Goal: Information Seeking & Learning: Learn about a topic

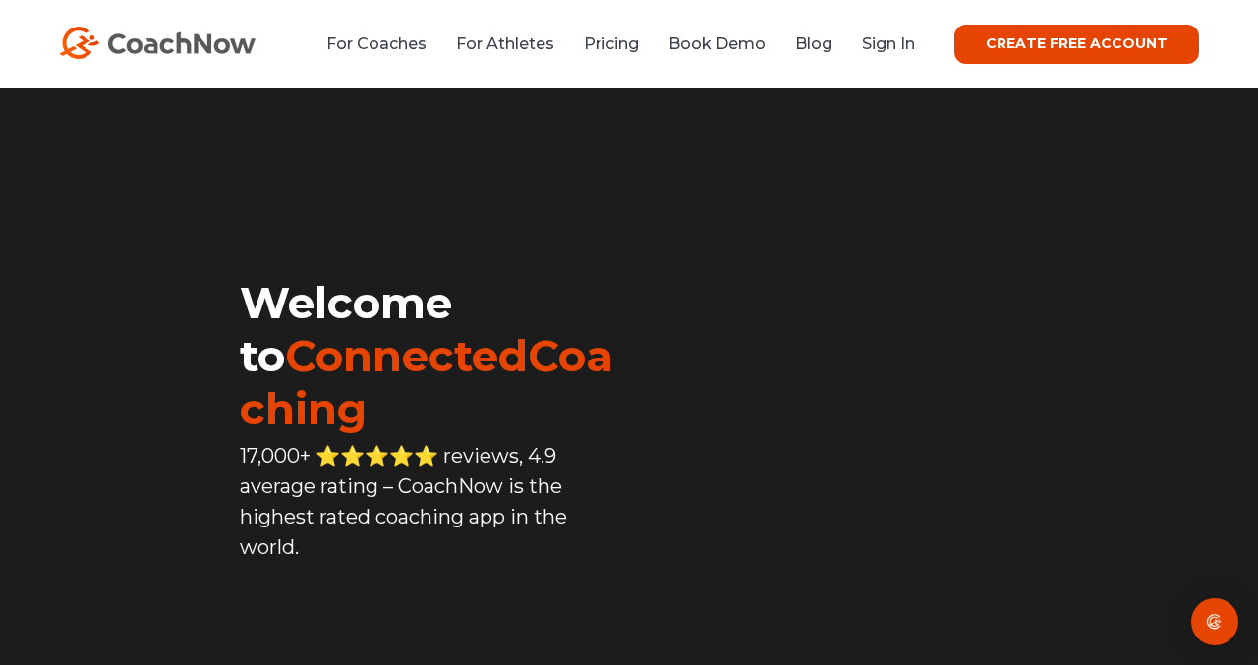
click at [881, 54] on li "Sign In" at bounding box center [881, 43] width 68 height 25
click at [881, 45] on link "Sign In" at bounding box center [888, 43] width 53 height 19
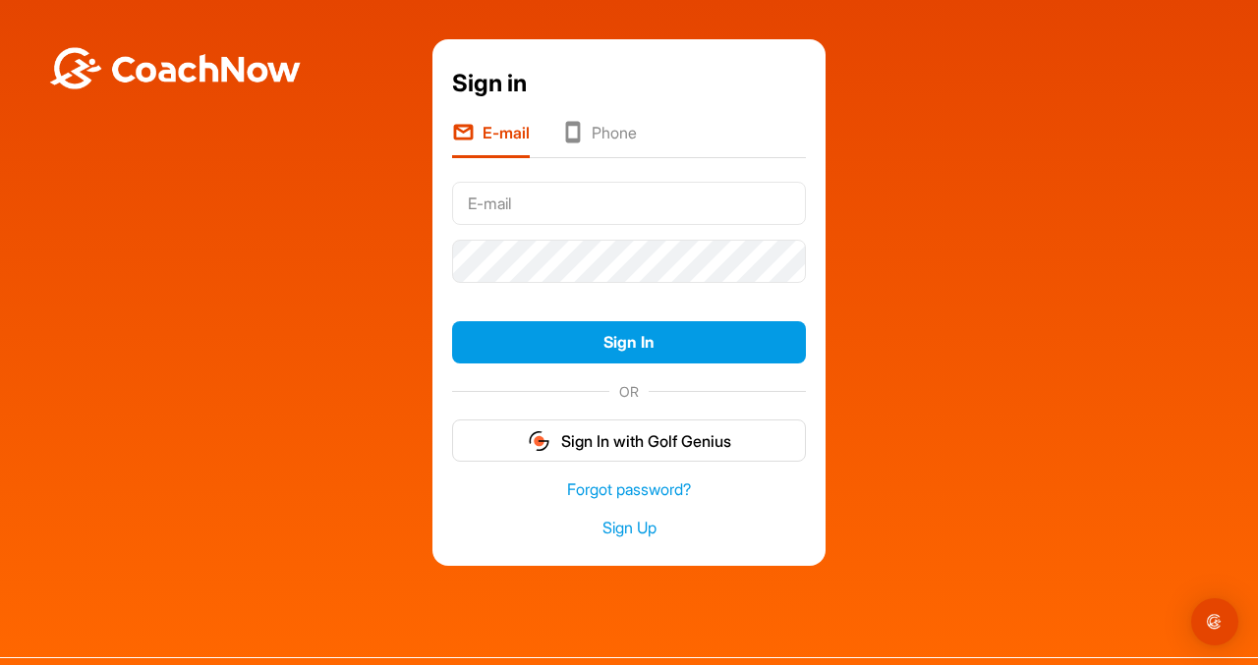
click at [737, 182] on input "text" at bounding box center [629, 203] width 354 height 43
type input "[EMAIL_ADDRESS][DOMAIN_NAME]"
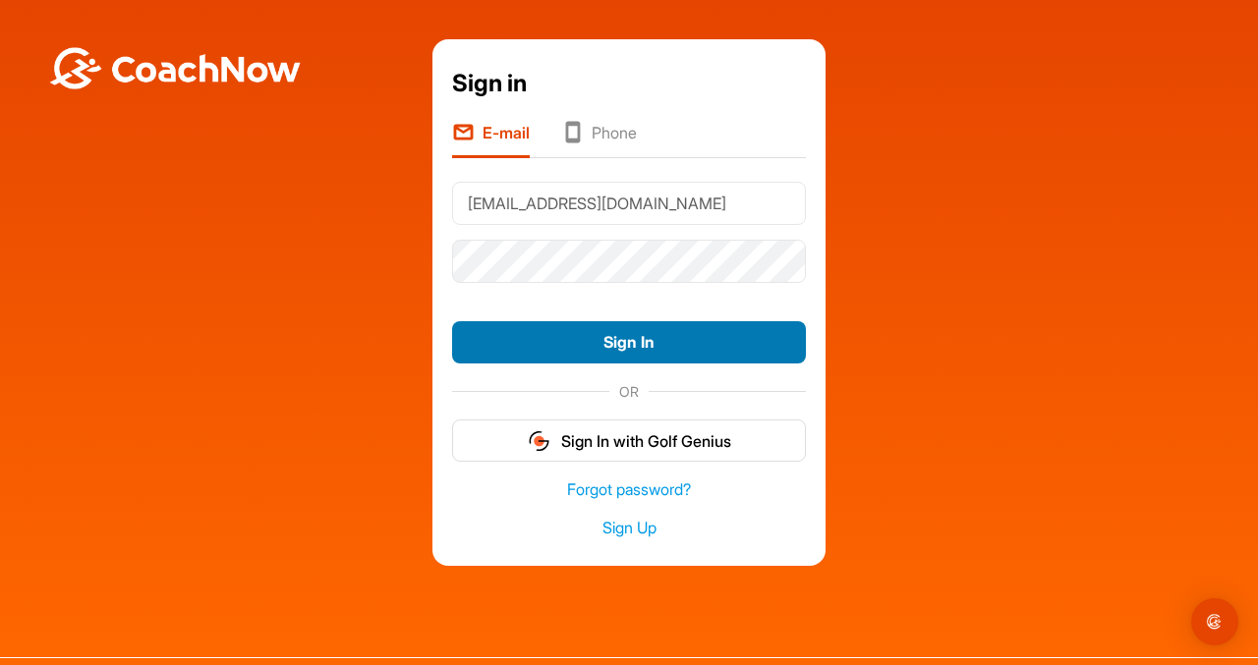
click at [626, 340] on button "Sign In" at bounding box center [629, 342] width 354 height 42
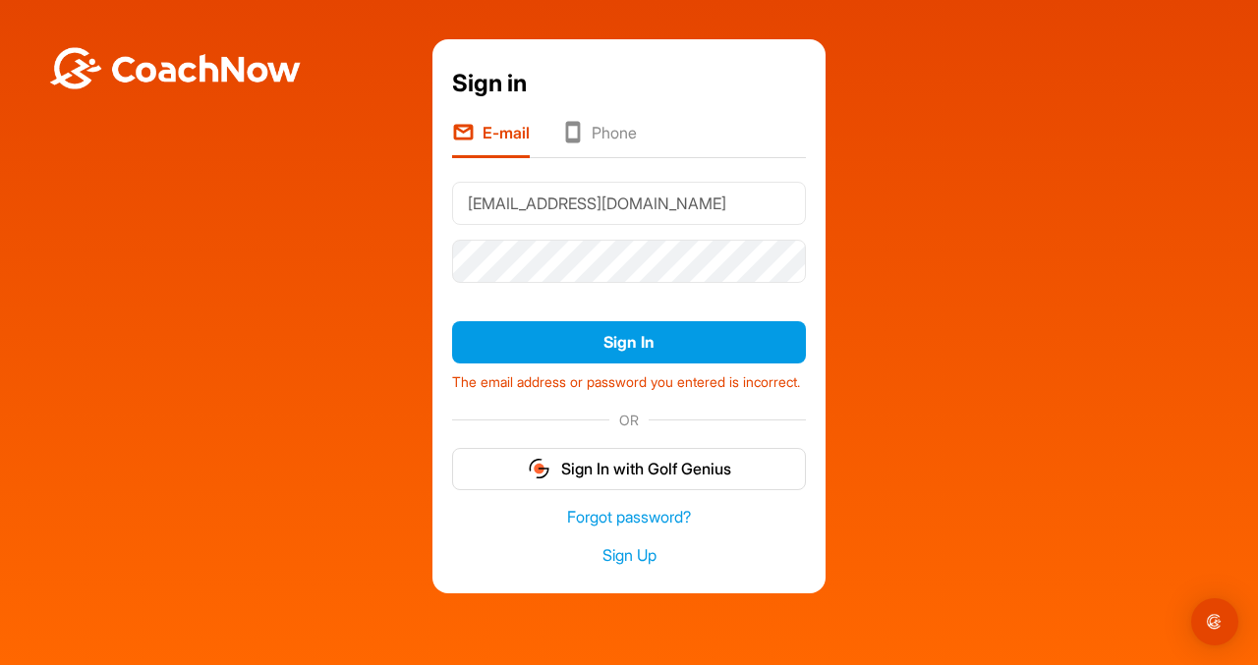
click at [595, 297] on form "[EMAIL_ADDRESS][DOMAIN_NAME] Sign In The email address or password you entered …" at bounding box center [629, 331] width 354 height 315
click at [452, 321] on button "Sign In" at bounding box center [629, 342] width 354 height 42
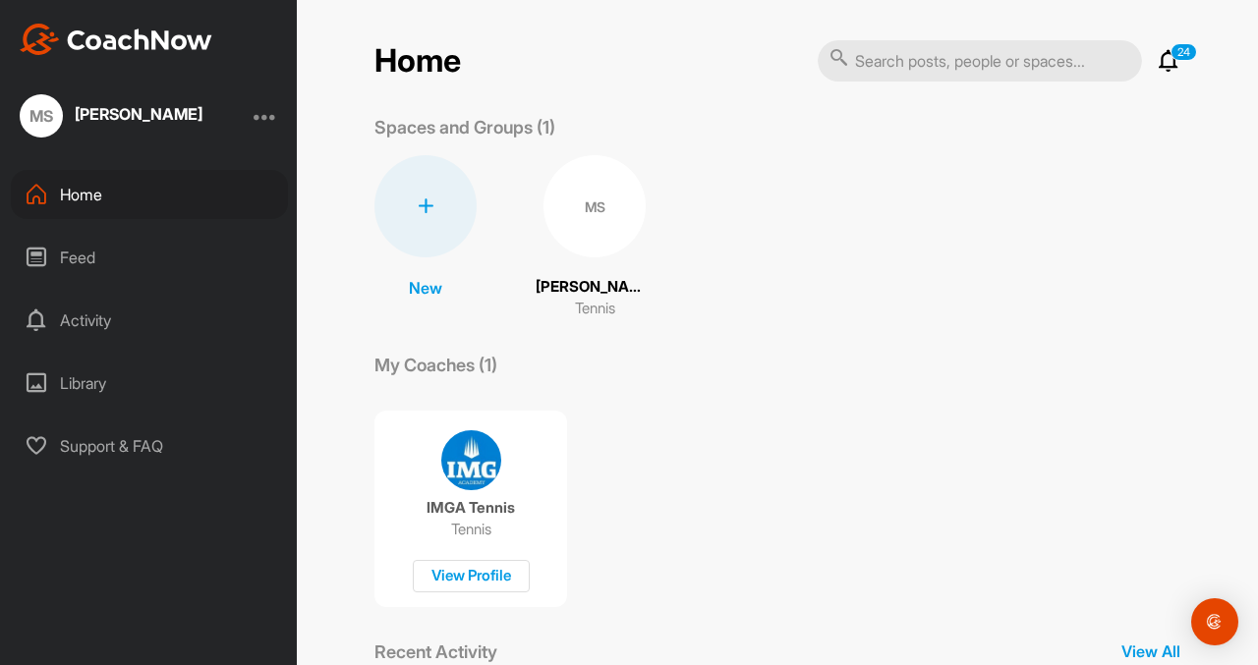
click at [466, 522] on p "Tennis" at bounding box center [471, 530] width 40 height 20
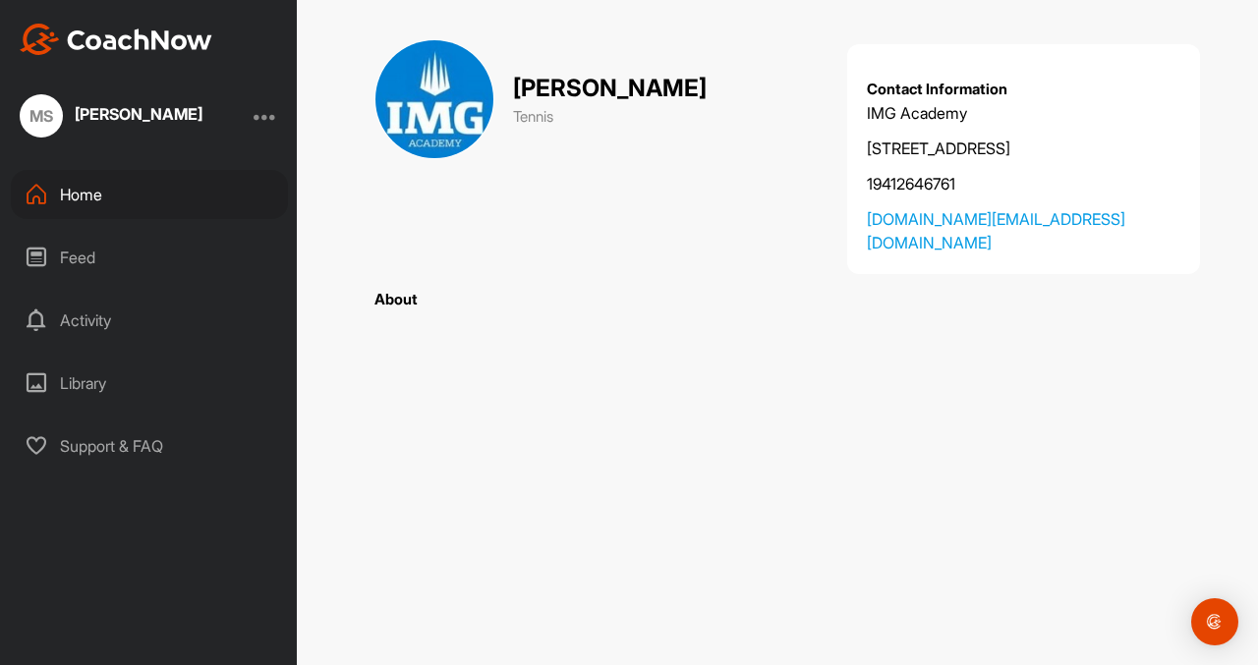
click at [136, 194] on div "Home" at bounding box center [149, 194] width 277 height 49
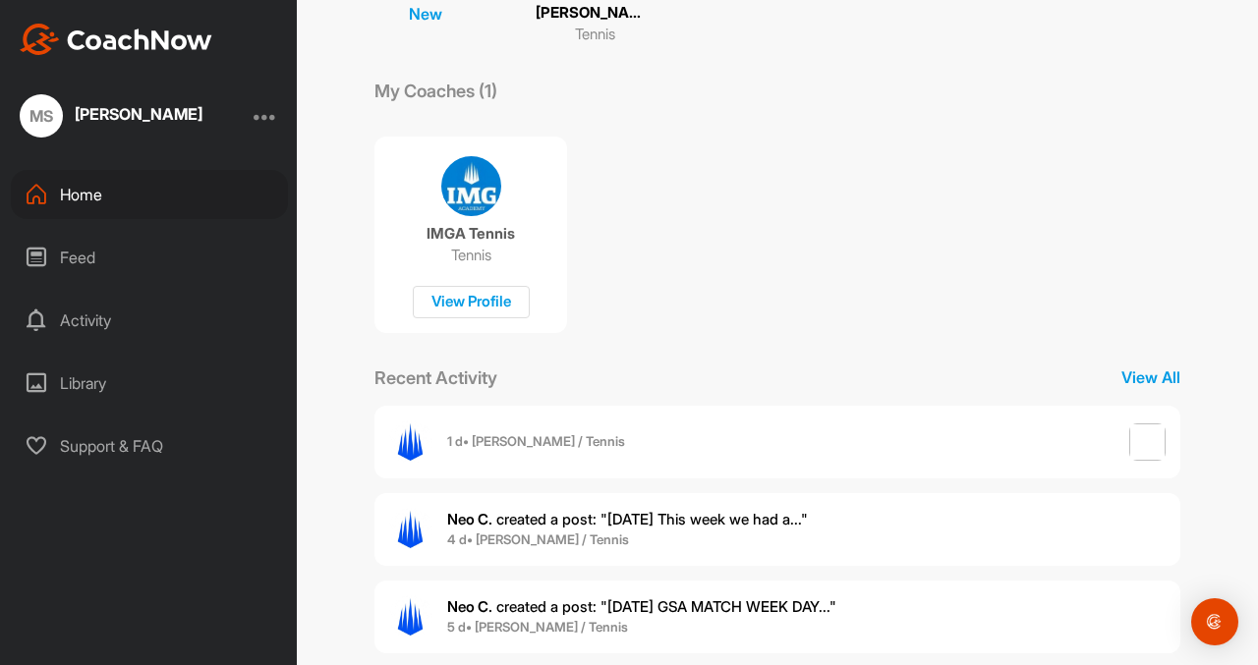
scroll to position [395, 0]
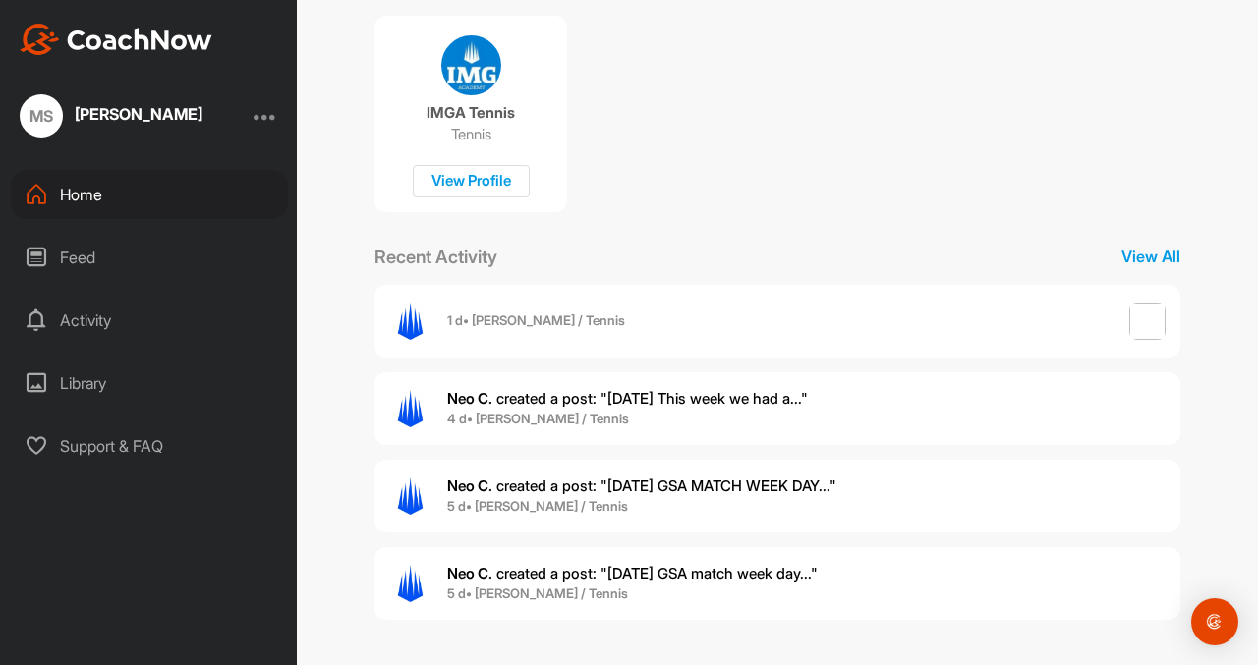
click at [519, 498] on b "5 d • [PERSON_NAME] / Tennis" at bounding box center [537, 506] width 181 height 16
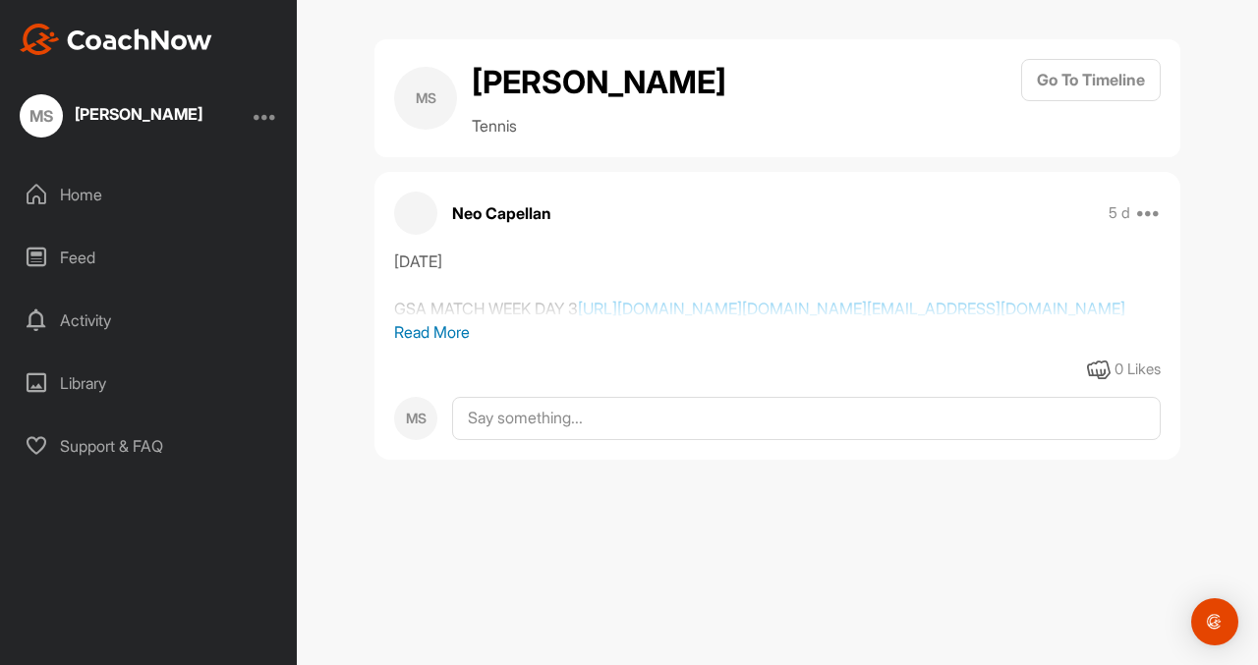
click at [539, 320] on div "[DATE] GSA MATCH WEEK DAY 3 [URL][DOMAIN_NAME][DOMAIN_NAME][EMAIL_ADDRESS][DOMA…" at bounding box center [777, 285] width 766 height 71
click at [578, 318] on link "[URL][DOMAIN_NAME][DOMAIN_NAME][EMAIL_ADDRESS][DOMAIN_NAME]" at bounding box center [851, 309] width 547 height 20
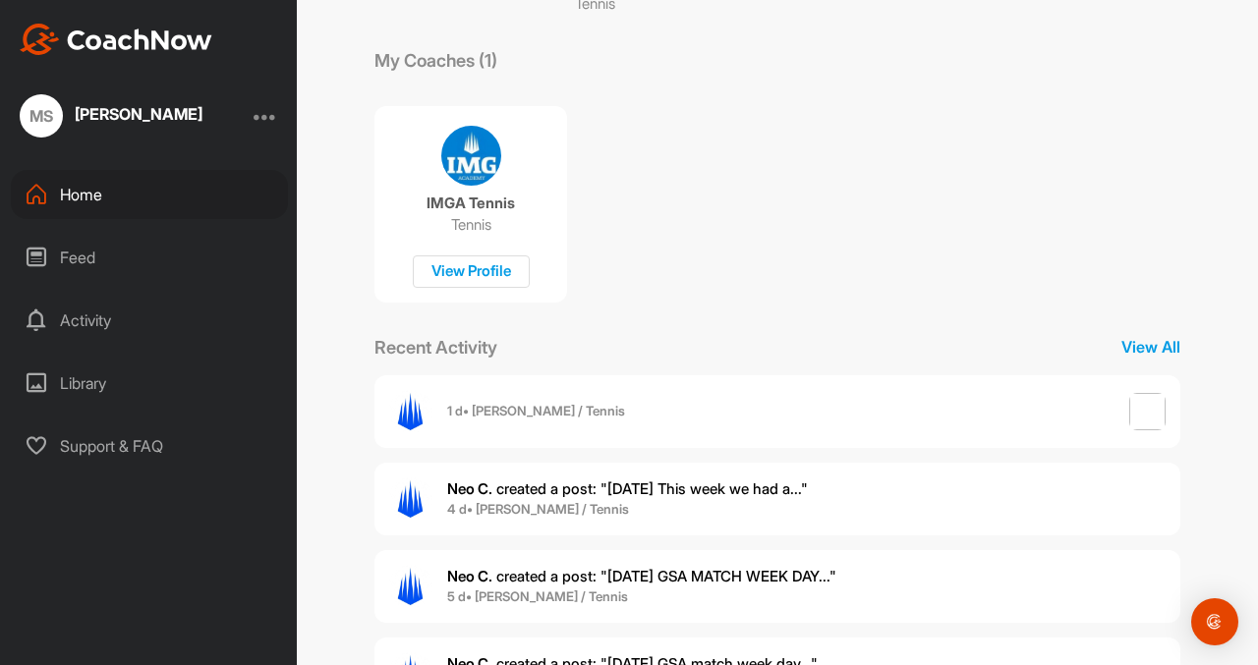
scroll to position [395, 0]
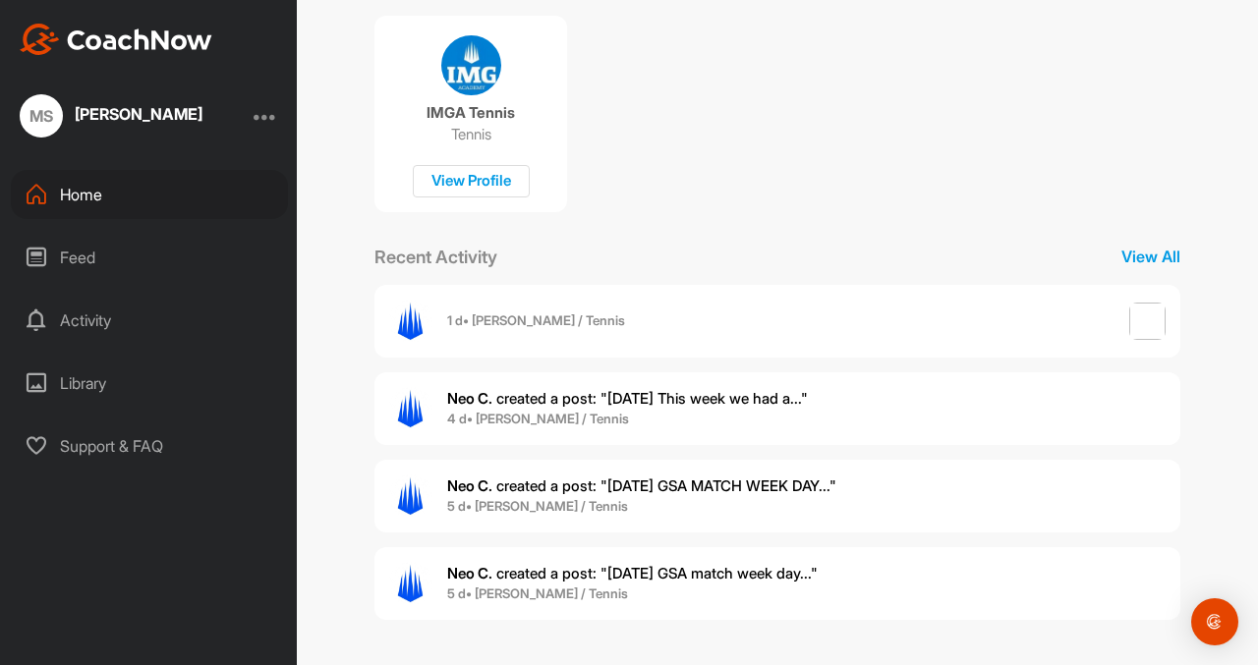
click at [572, 568] on span "Neo C. created a post : "[DATE] GSA match week day..."" at bounding box center [632, 573] width 370 height 19
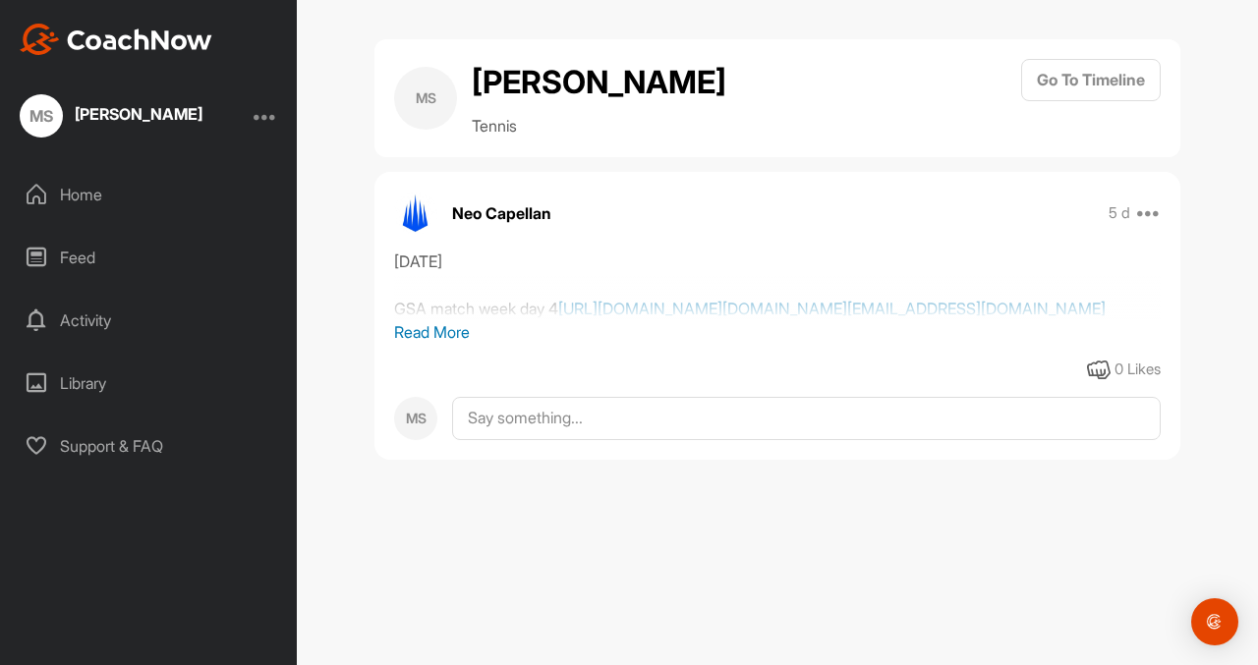
click at [558, 318] on link "https://nam10.safelinks.protection.outlook.com/?url=https%3A%2F%2Fmy.playsight.…" at bounding box center [831, 309] width 547 height 20
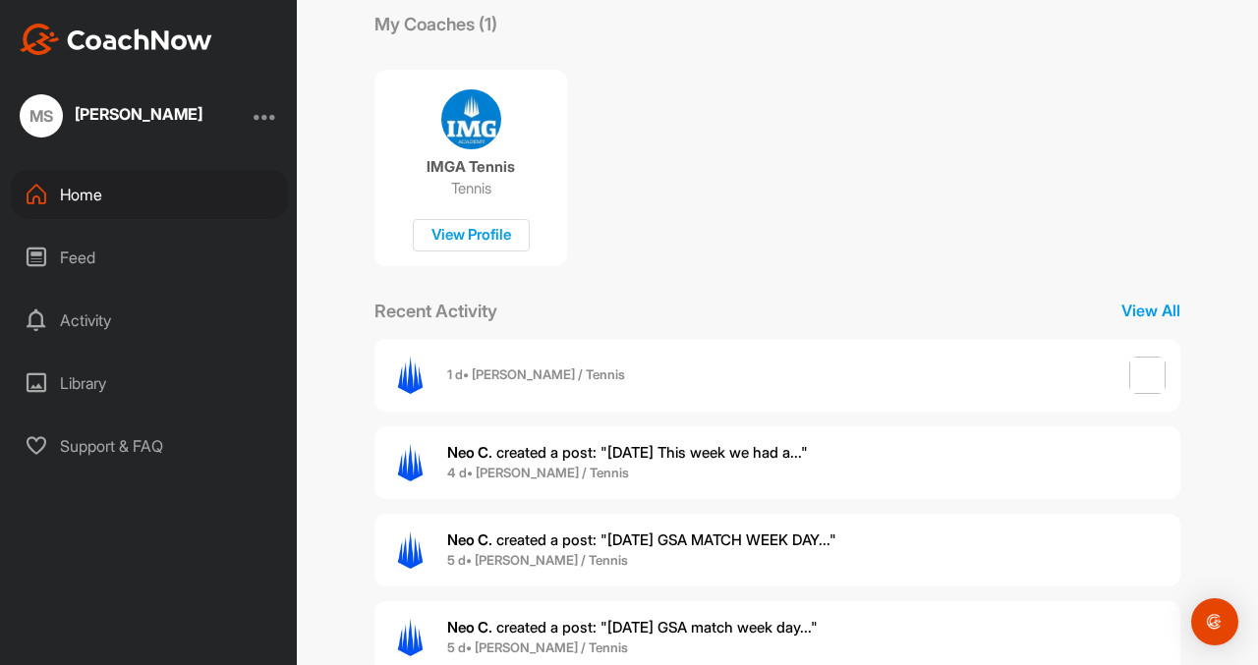
scroll to position [395, 0]
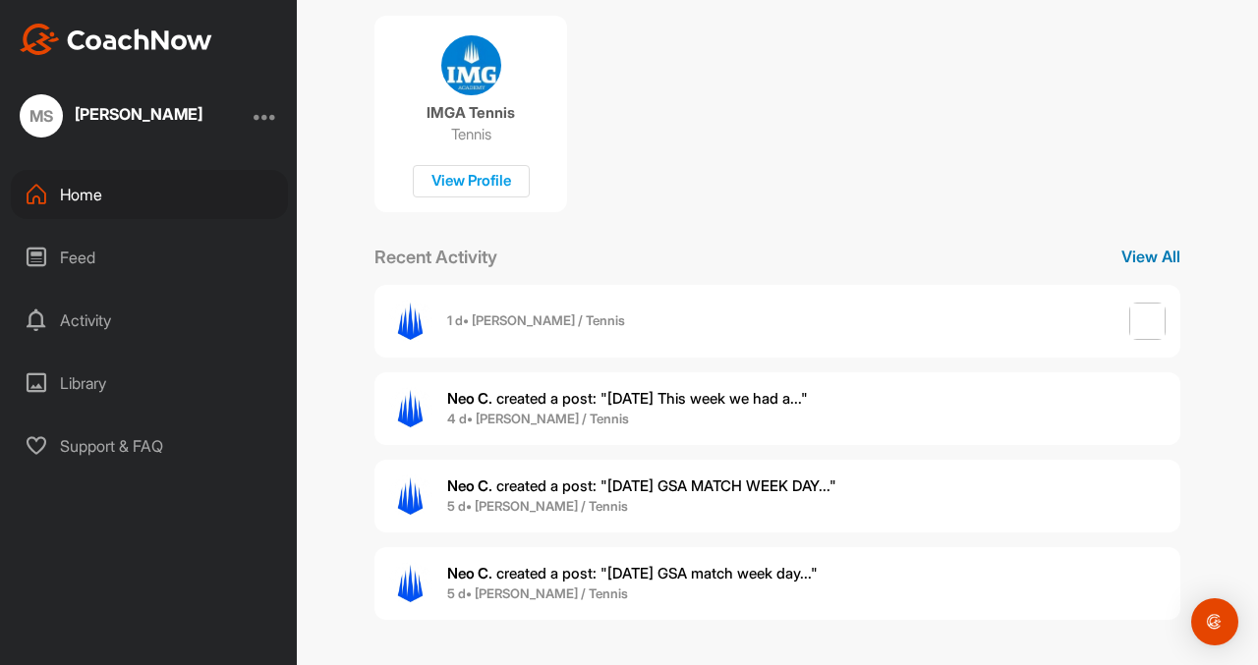
click at [1155, 256] on p "View All" at bounding box center [1150, 257] width 59 height 24
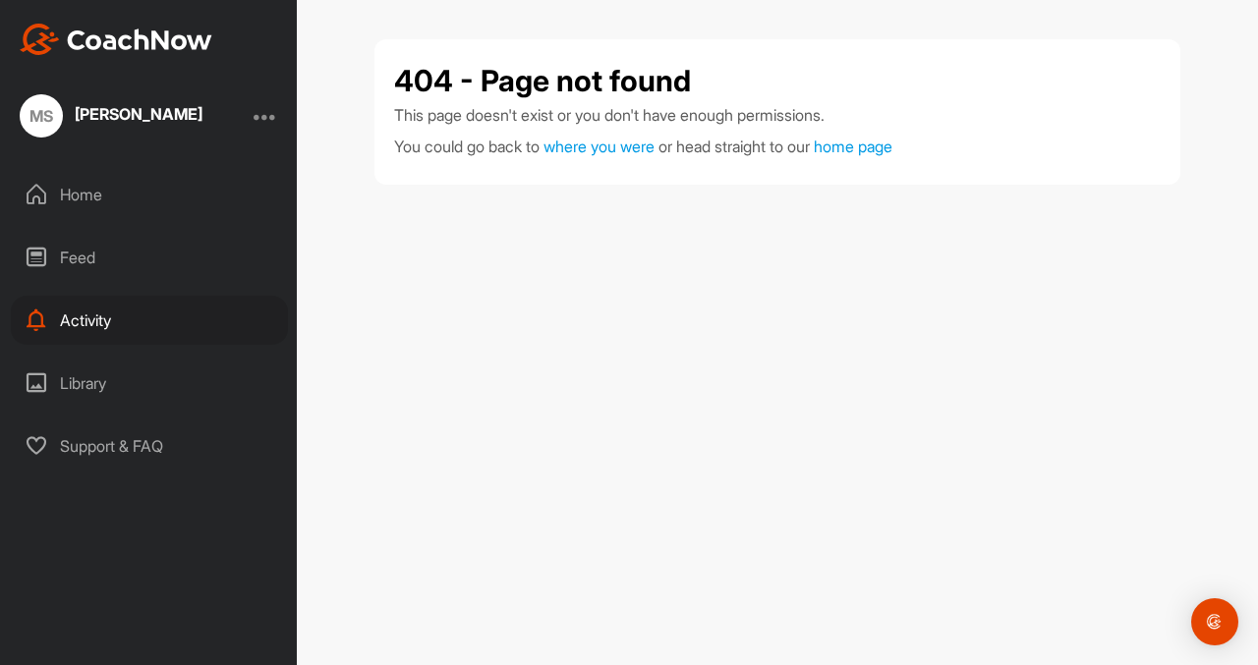
click at [98, 180] on div "Home" at bounding box center [149, 194] width 277 height 49
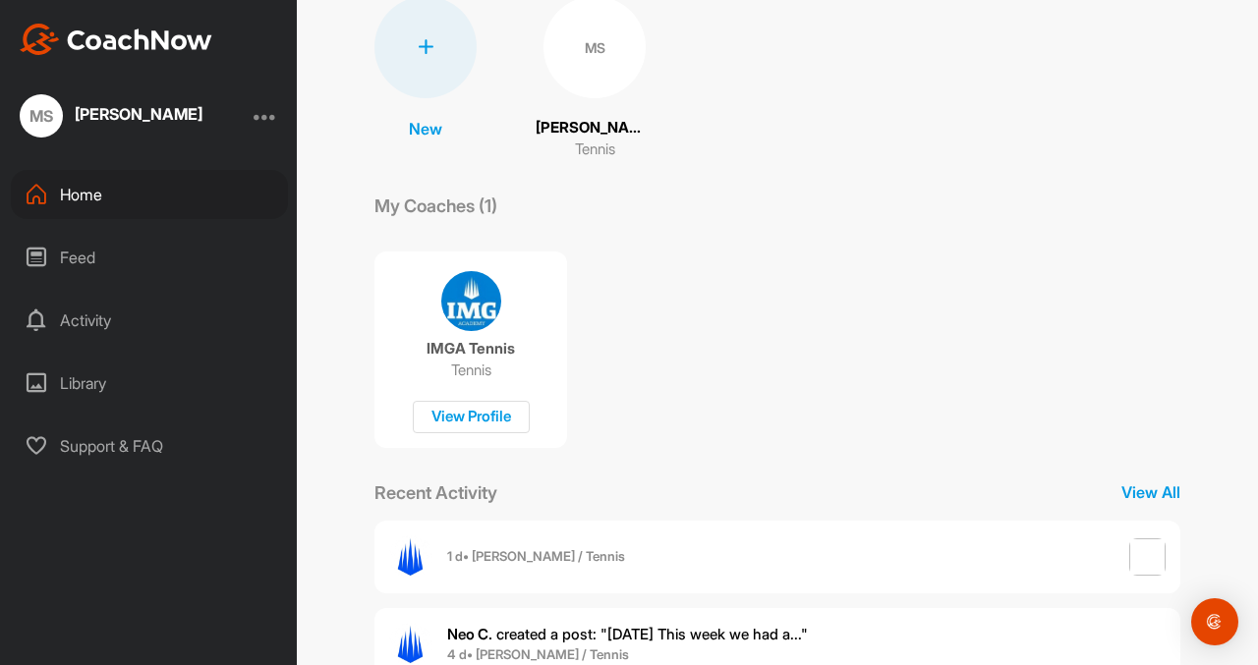
scroll to position [395, 0]
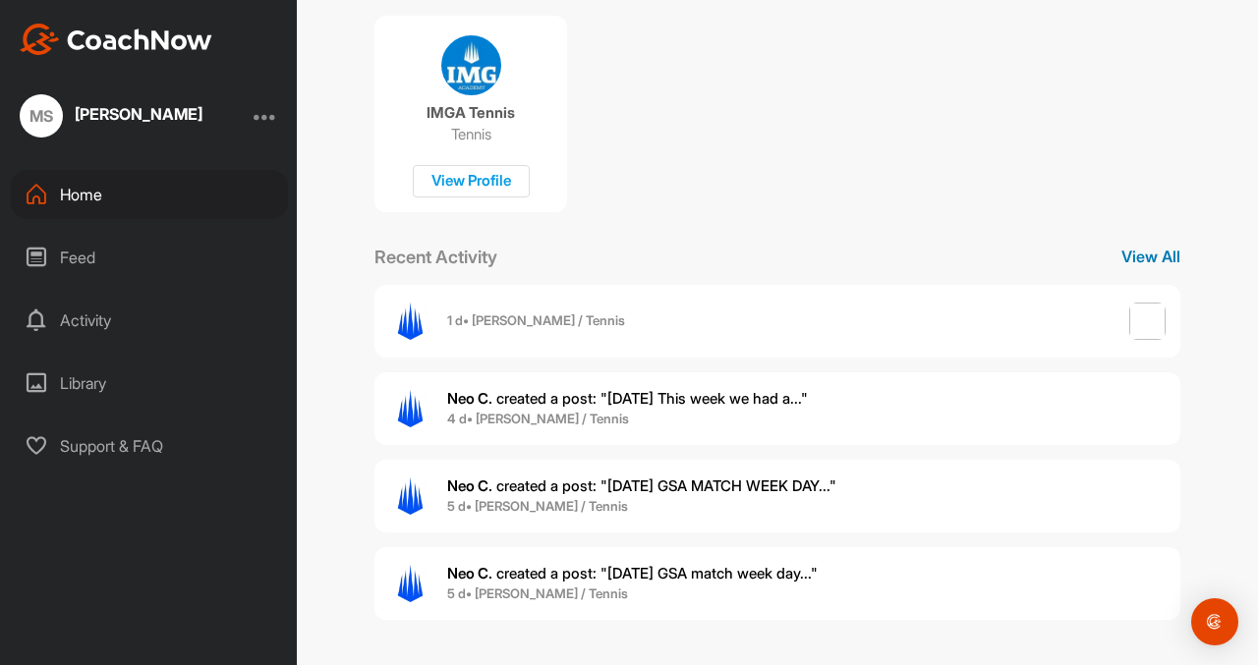
click at [1168, 258] on p "View All" at bounding box center [1150, 257] width 59 height 24
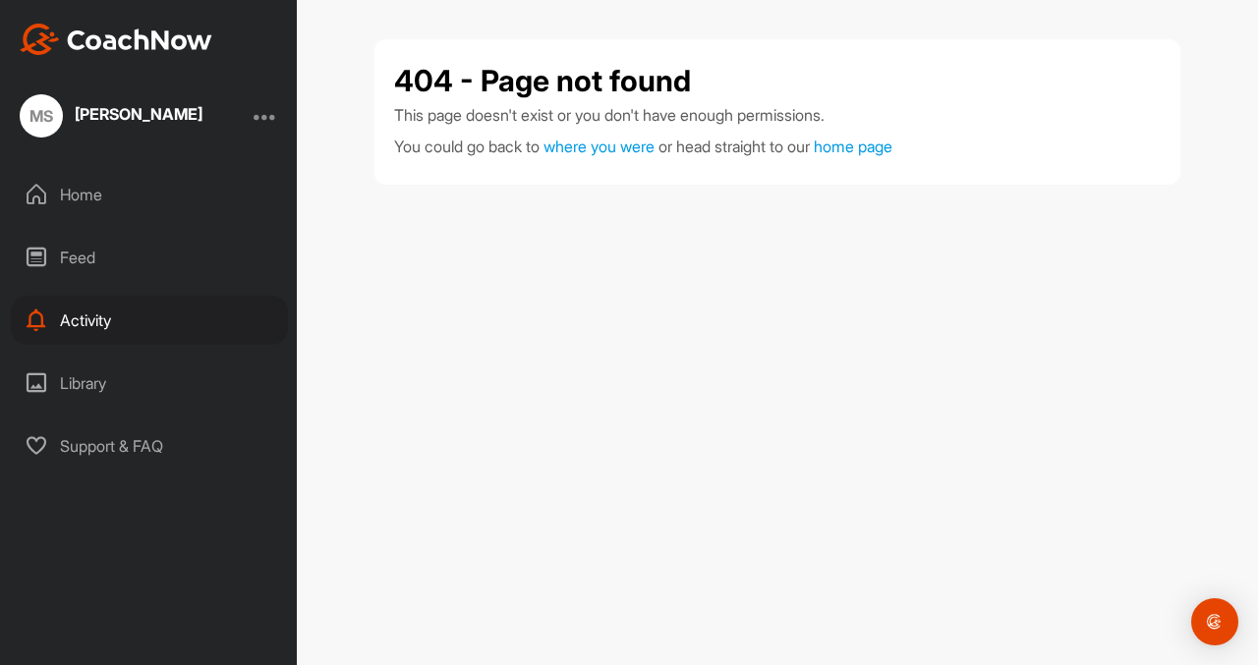
click at [84, 185] on div "Home" at bounding box center [149, 194] width 277 height 49
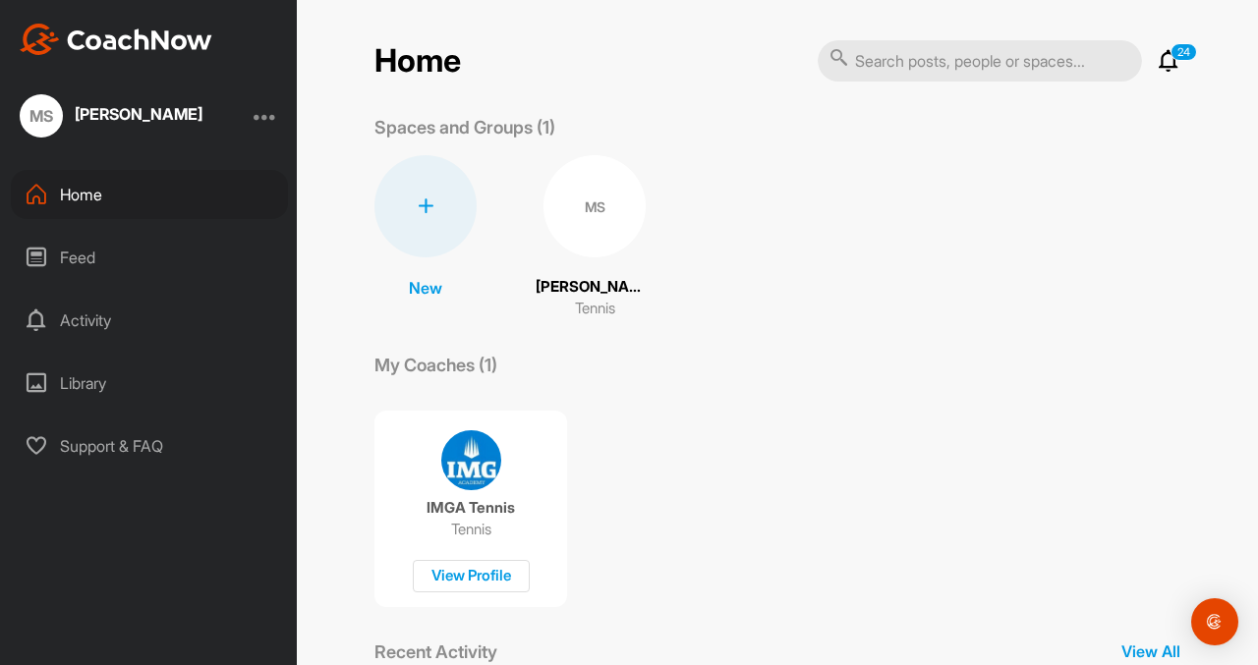
scroll to position [395, 0]
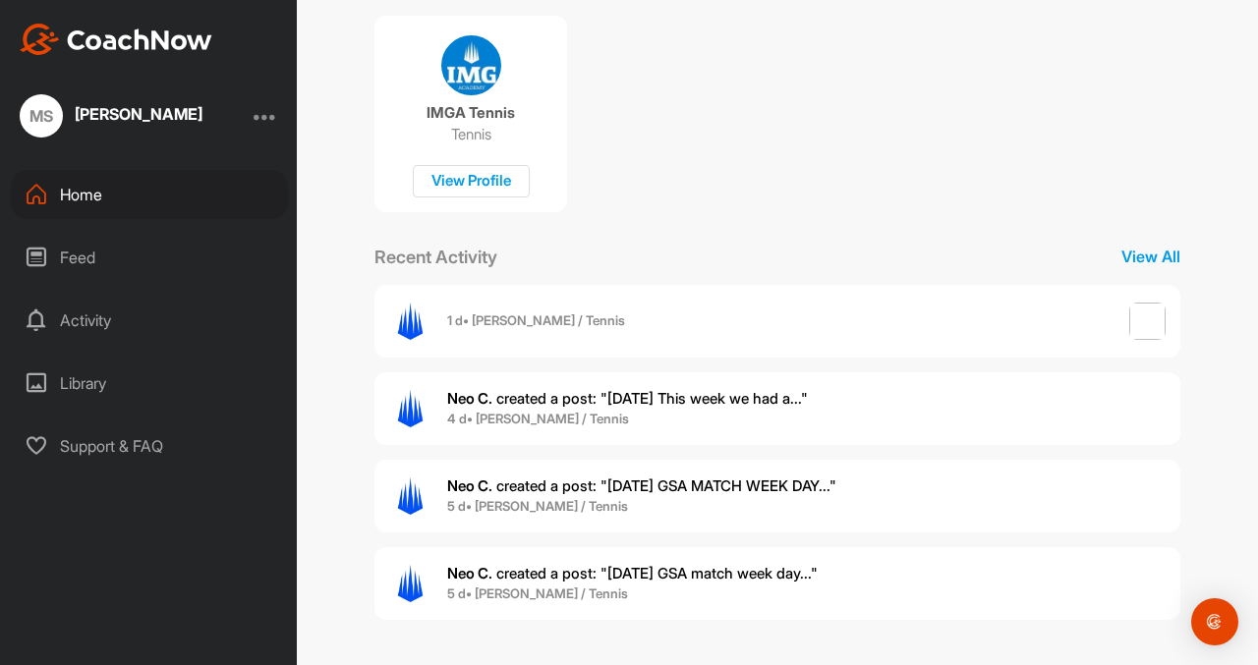
click at [537, 477] on span "Neo C. created a post : "9.18.25 GSA MATCH WEEK DAY..."" at bounding box center [641, 486] width 389 height 19
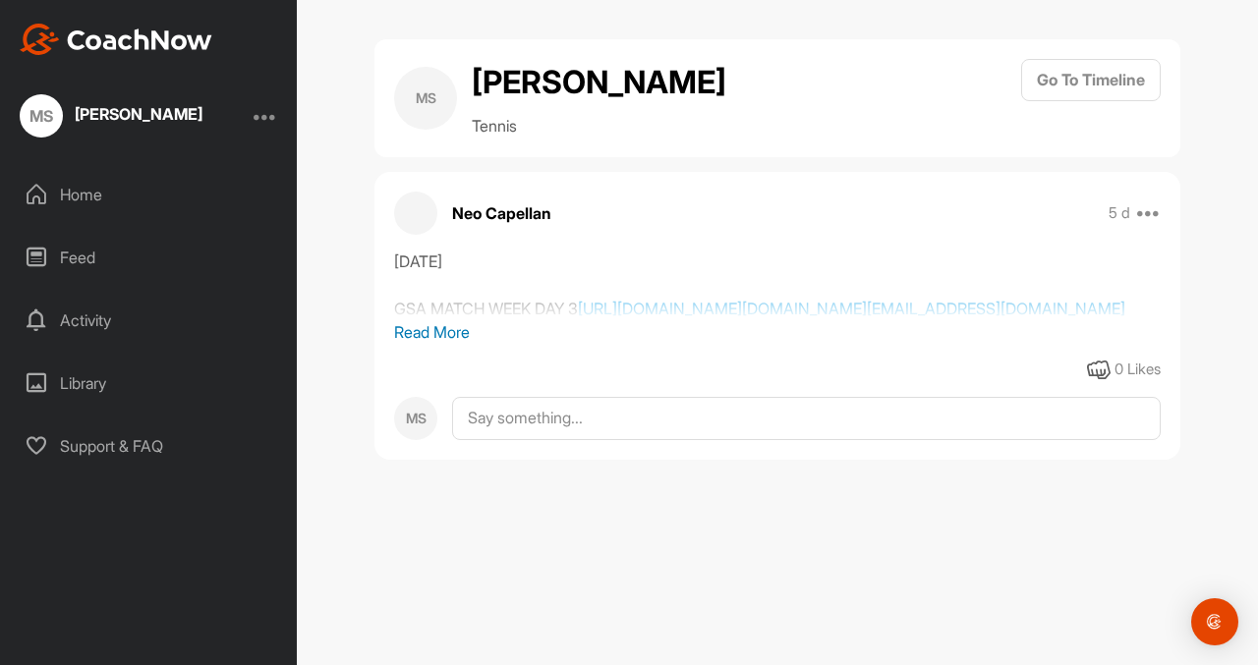
click at [544, 320] on div "9.18.25 GSA MATCH WEEK DAY 3 https://nam10.safelinks.protection.outlook.com/?ur…" at bounding box center [777, 285] width 766 height 71
click at [508, 320] on div "9.18.25 GSA MATCH WEEK DAY 3 https://nam10.safelinks.protection.outlook.com/?ur…" at bounding box center [777, 285] width 766 height 71
click at [513, 320] on div "9.18.25 GSA MATCH WEEK DAY 3 https://nam10.safelinks.protection.outlook.com/?ur…" at bounding box center [777, 285] width 766 height 71
click at [578, 318] on link "https://nam10.safelinks.protection.outlook.com/?url=https%3A%2F%2Fmy.playsight.…" at bounding box center [851, 309] width 547 height 20
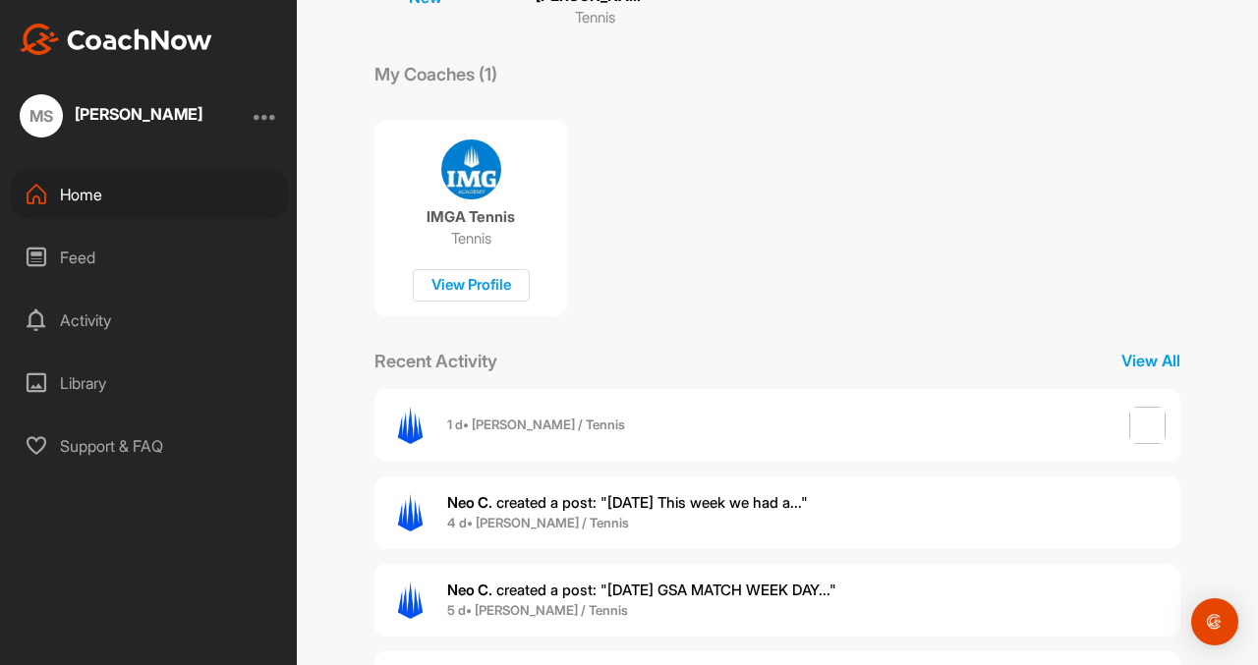
scroll to position [395, 0]
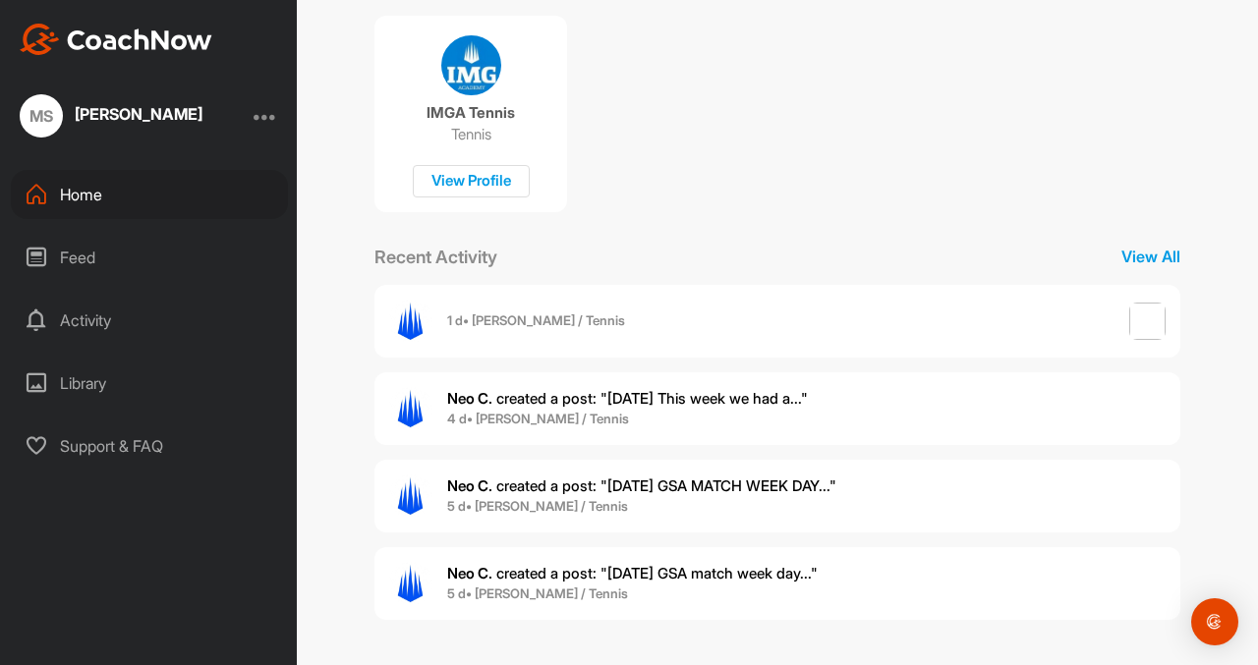
click at [626, 573] on span "Neo C. created a post : "9.18.25 GSA match week day..."" at bounding box center [632, 573] width 370 height 19
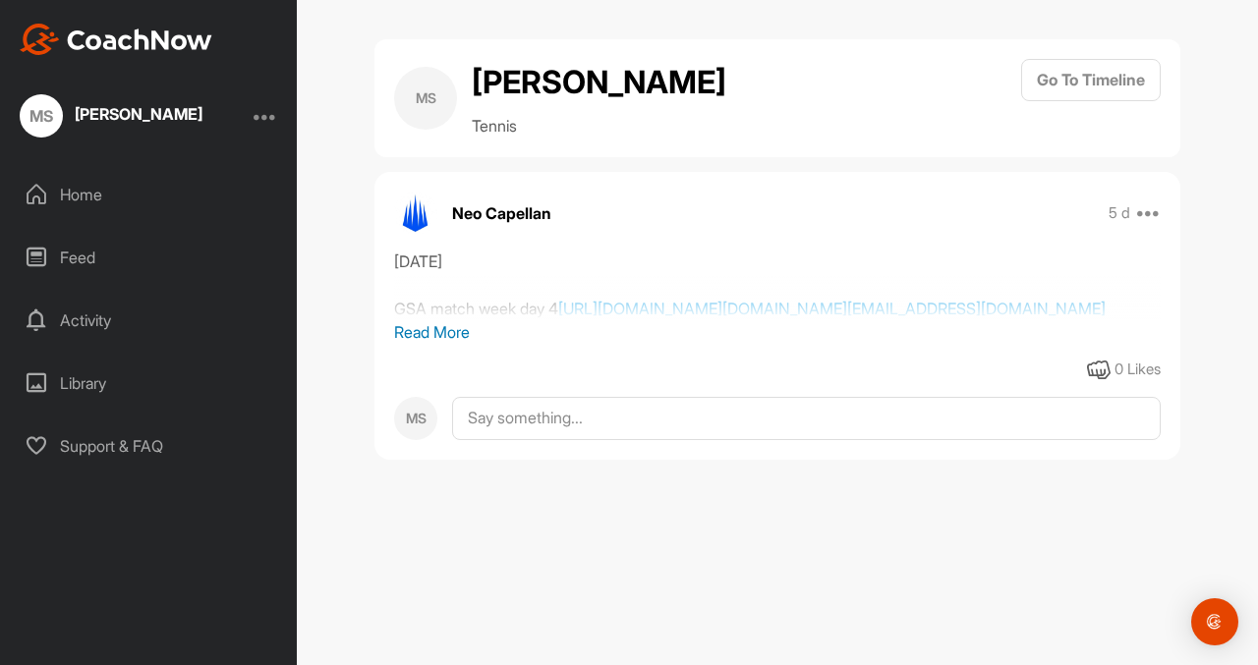
click at [470, 320] on div "9.18.25 GSA match week day 4 https://nam10.safelinks.protection.outlook.com/?ur…" at bounding box center [777, 285] width 766 height 71
click at [549, 320] on div "9.18.25 GSA match week day 4 https://nam10.safelinks.protection.outlook.com/?ur…" at bounding box center [777, 285] width 766 height 71
click at [558, 318] on link "https://nam10.safelinks.protection.outlook.com/?url=https%3A%2F%2Fmy.playsight.…" at bounding box center [831, 309] width 547 height 20
click at [1168, 205] on div "Neo Capellan 5 d Report Delete" at bounding box center [777, 213] width 806 height 43
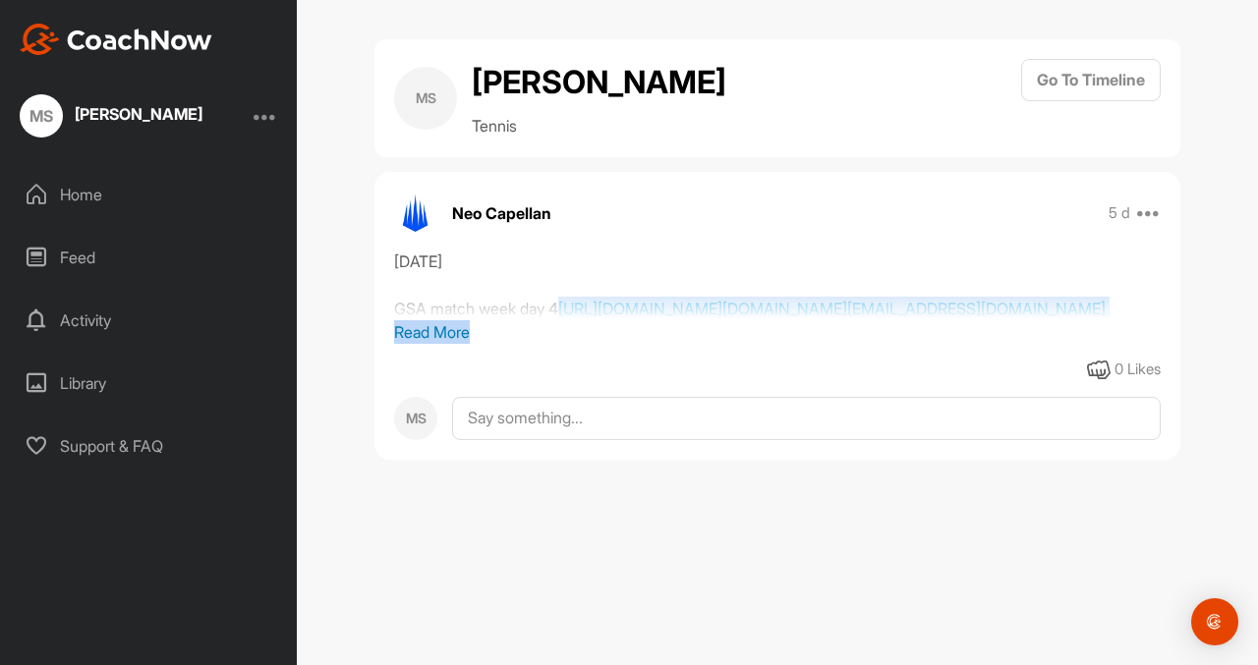
drag, startPoint x: 389, startPoint y: 352, endPoint x: 733, endPoint y: 496, distance: 373.0
click at [733, 382] on div "9.18.25 GSA match week day 4 https://nam10.safelinks.protection.outlook.com/?ur…" at bounding box center [777, 316] width 806 height 133
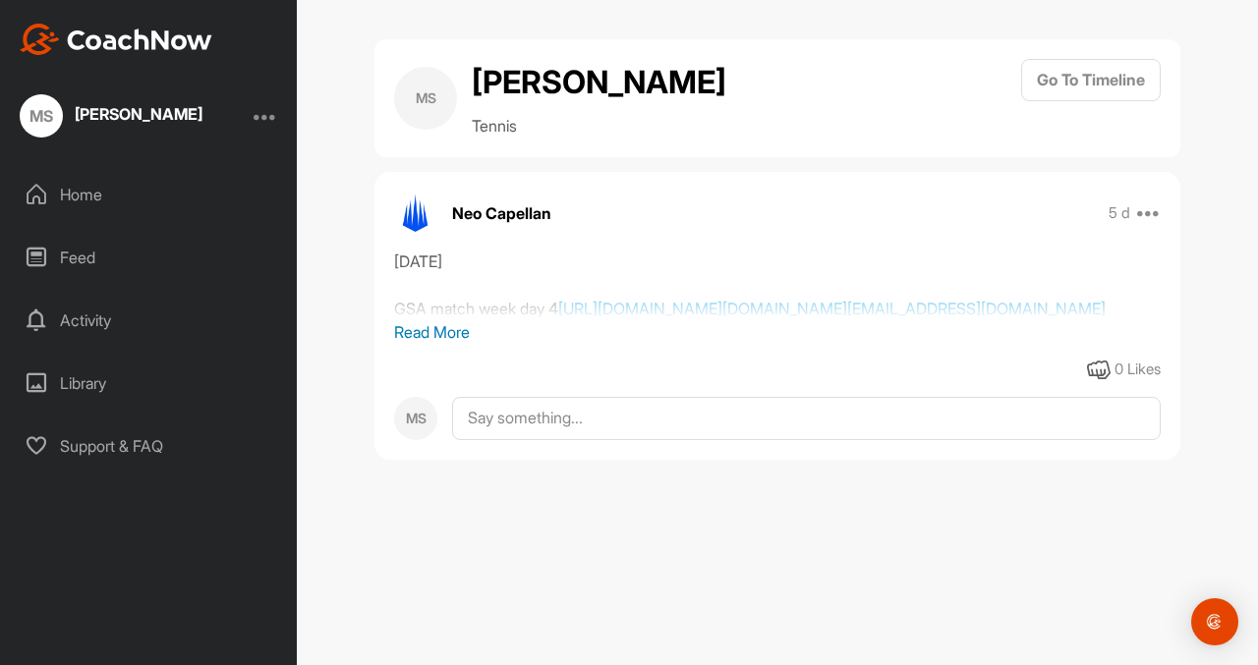
click at [459, 344] on p "Read More" at bounding box center [777, 332] width 766 height 24
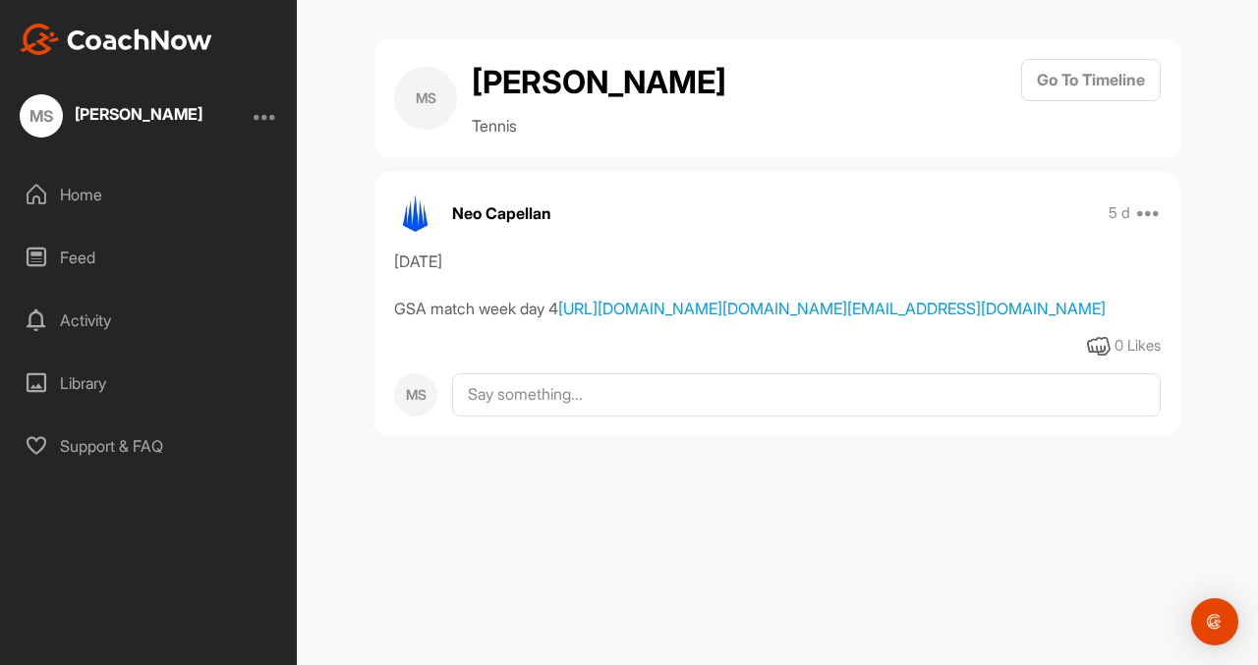
scroll to position [28, 0]
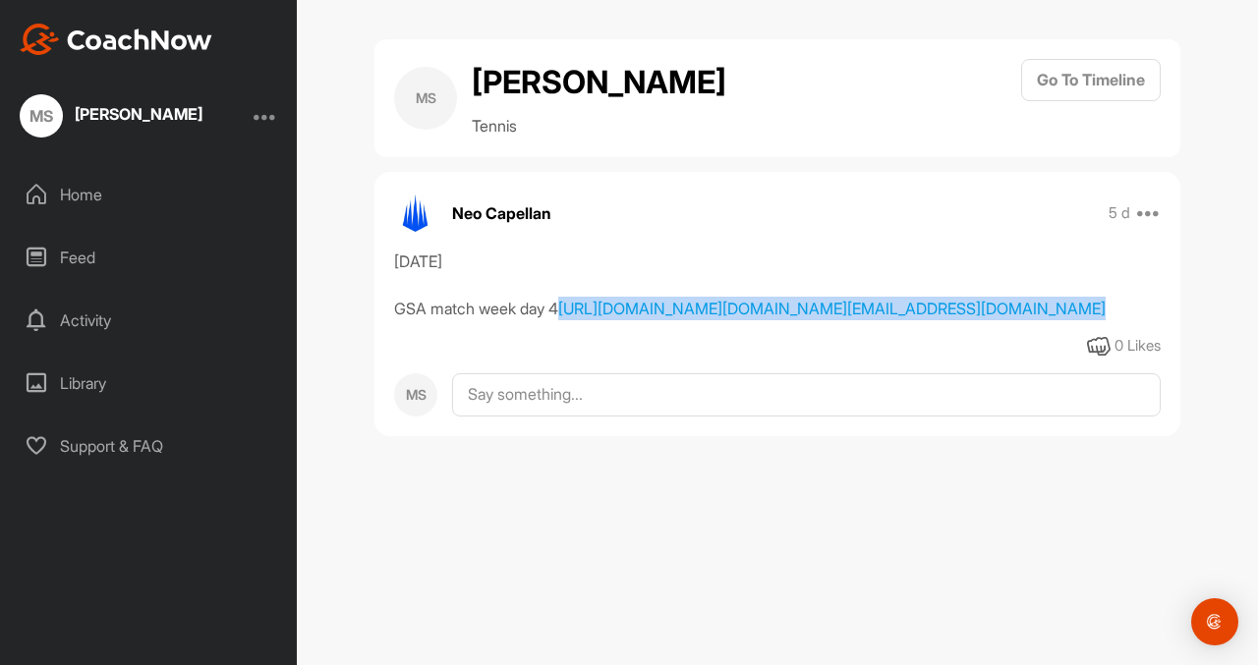
drag, startPoint x: 388, startPoint y: 317, endPoint x: 646, endPoint y: 541, distance: 342.0
click at [646, 359] on div "9.18.25 GSA match week day 4 https://nam10.safelinks.protection.outlook.com/?ur…" at bounding box center [777, 304] width 806 height 109
copy div "https://nam10.safelinks.protection.outlook.com/?url=https%3A%2F%2Fmy.playsight.…"
